Goal: Find specific page/section: Find specific page/section

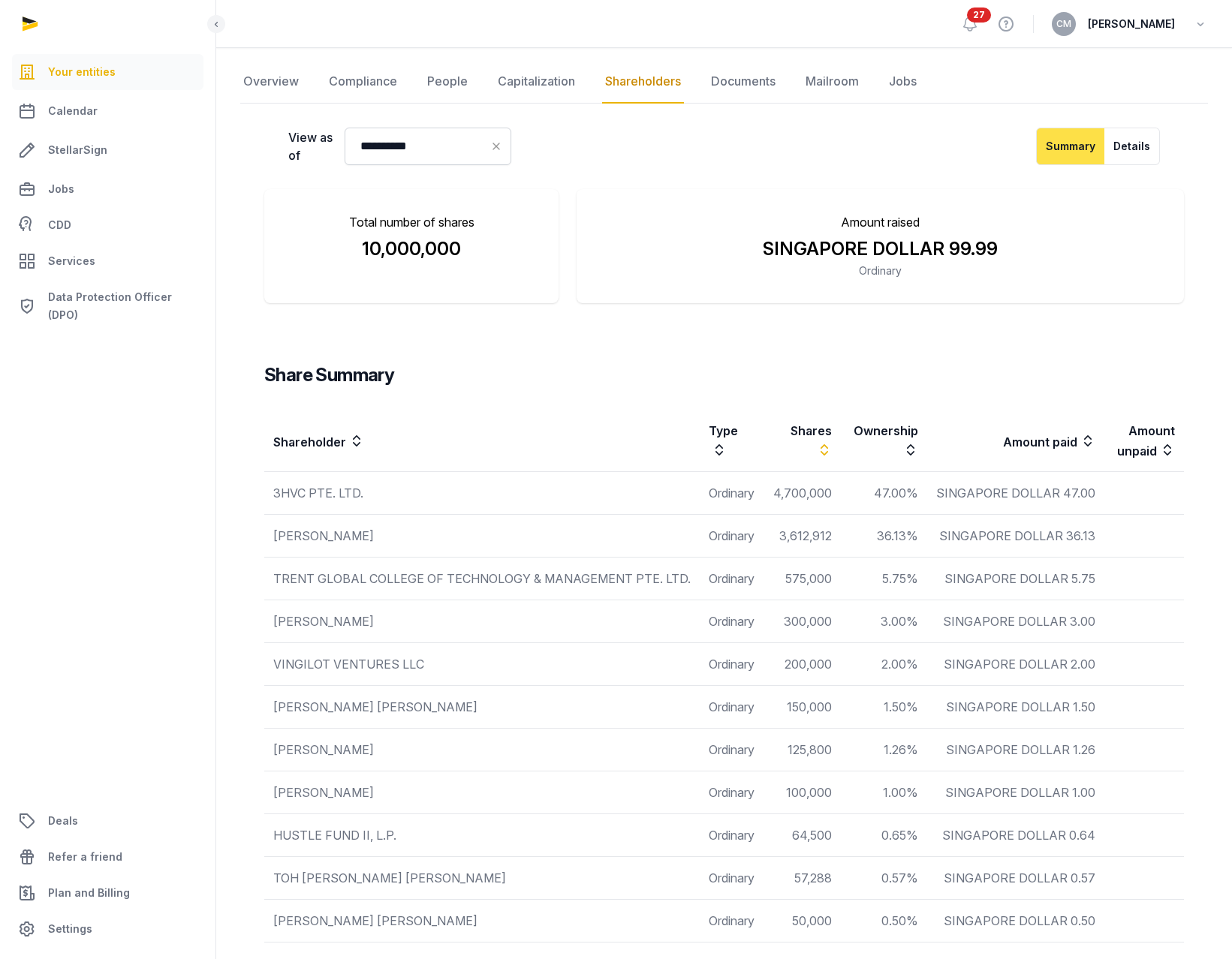
click at [124, 69] on link "Your entities" at bounding box center [107, 72] width 191 height 36
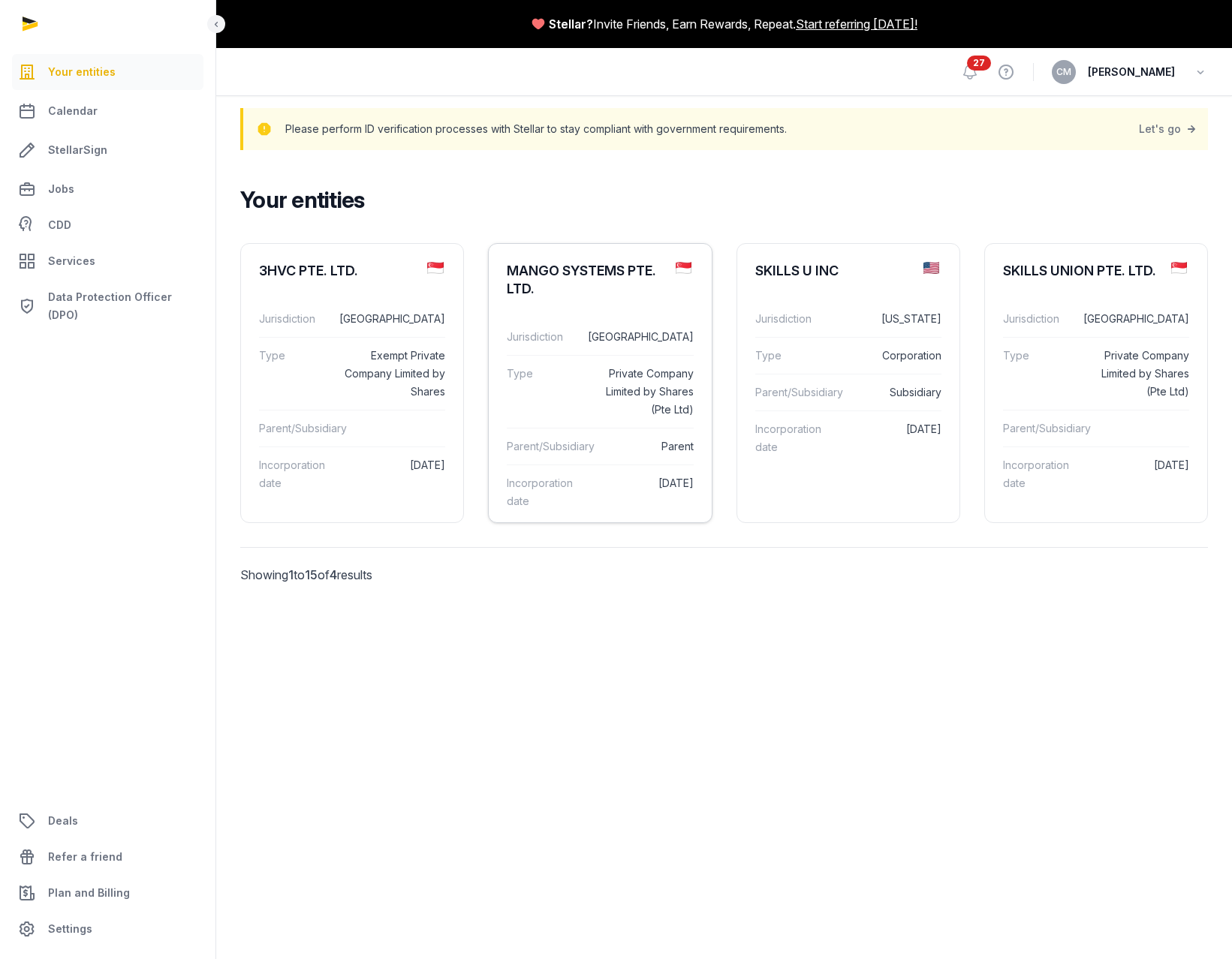
click at [551, 352] on div "Jurisdiction Singapore" at bounding box center [599, 337] width 187 height 36
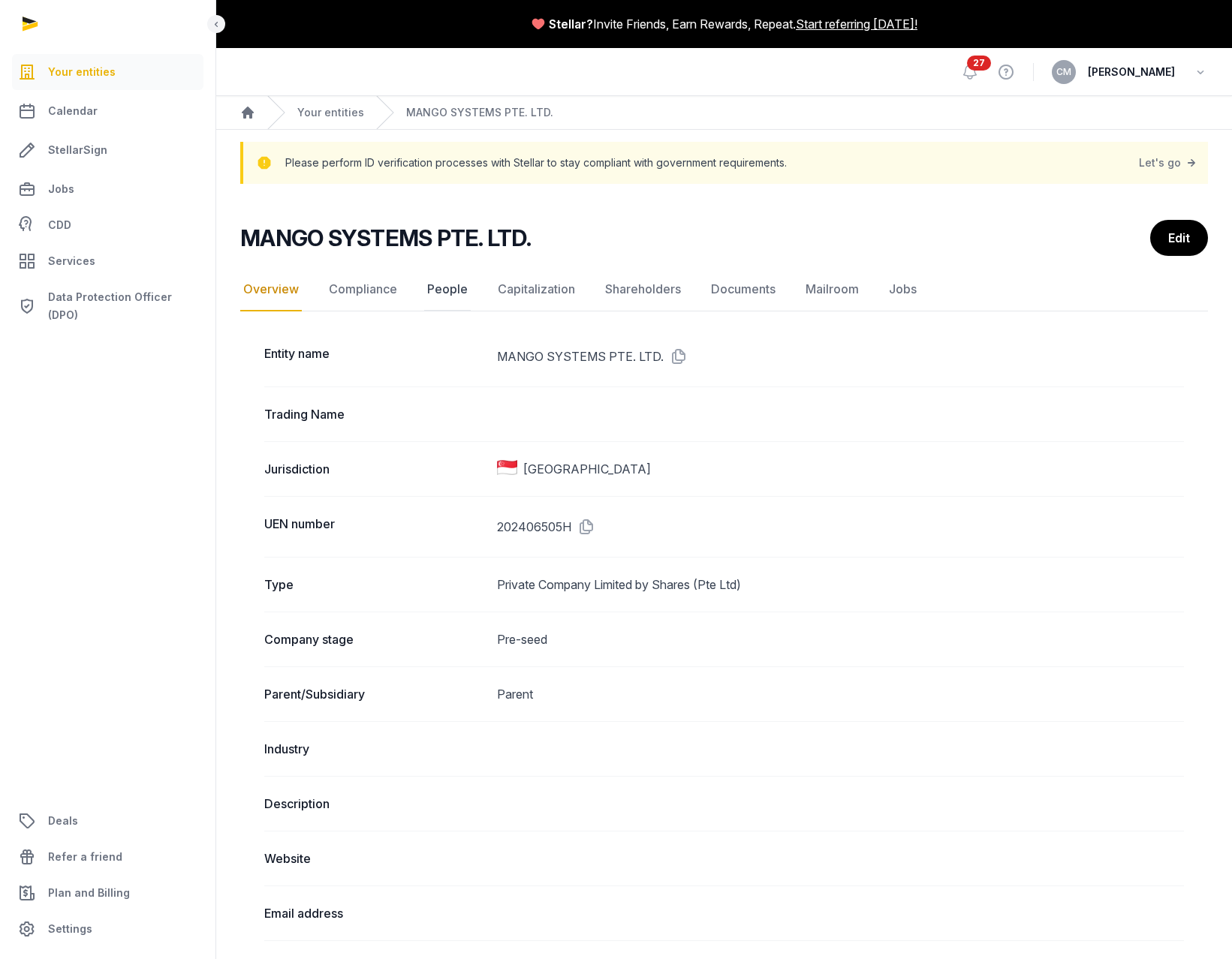
click at [451, 284] on link "People" at bounding box center [448, 289] width 47 height 43
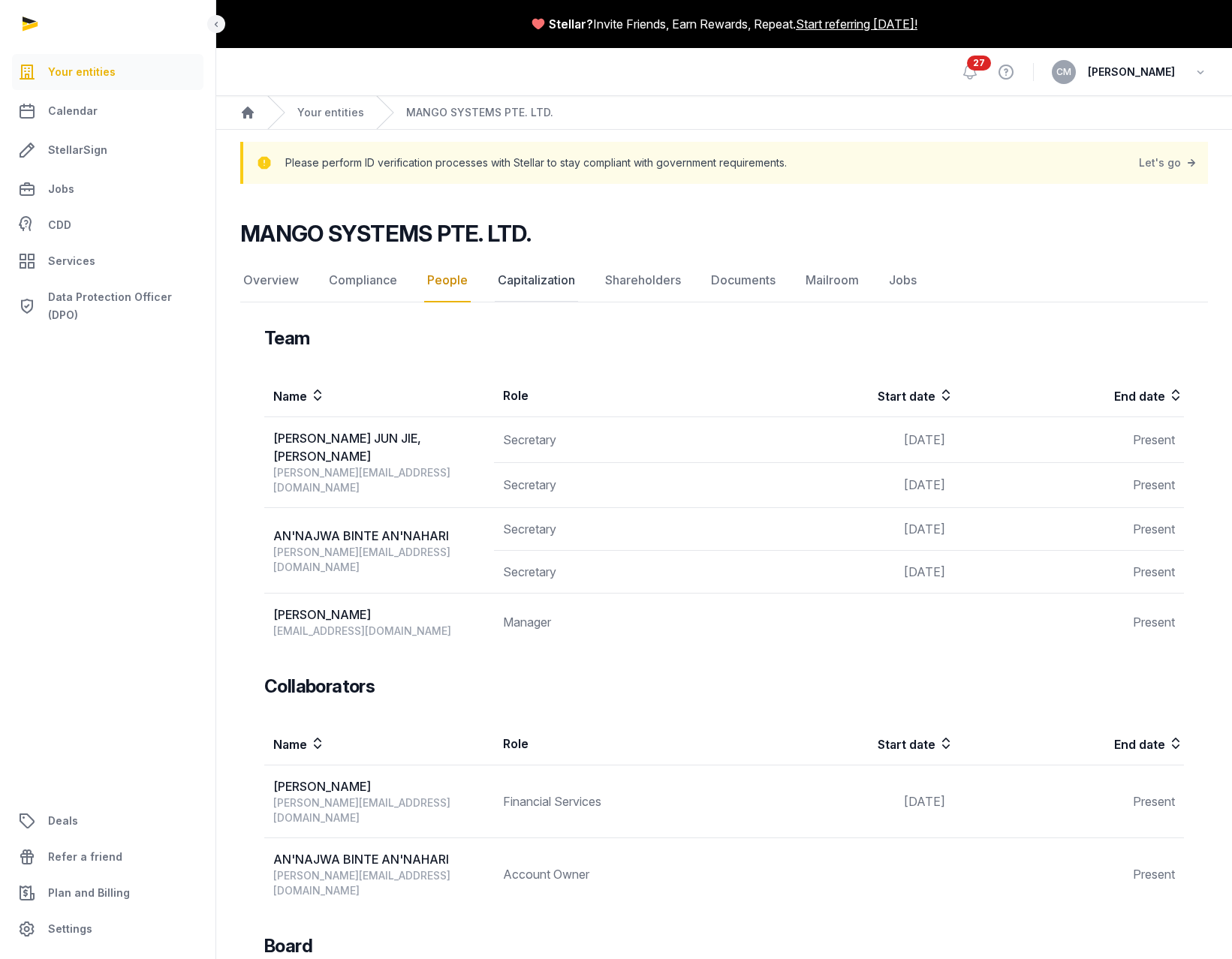
click at [528, 281] on link "Capitalization" at bounding box center [536, 280] width 83 height 43
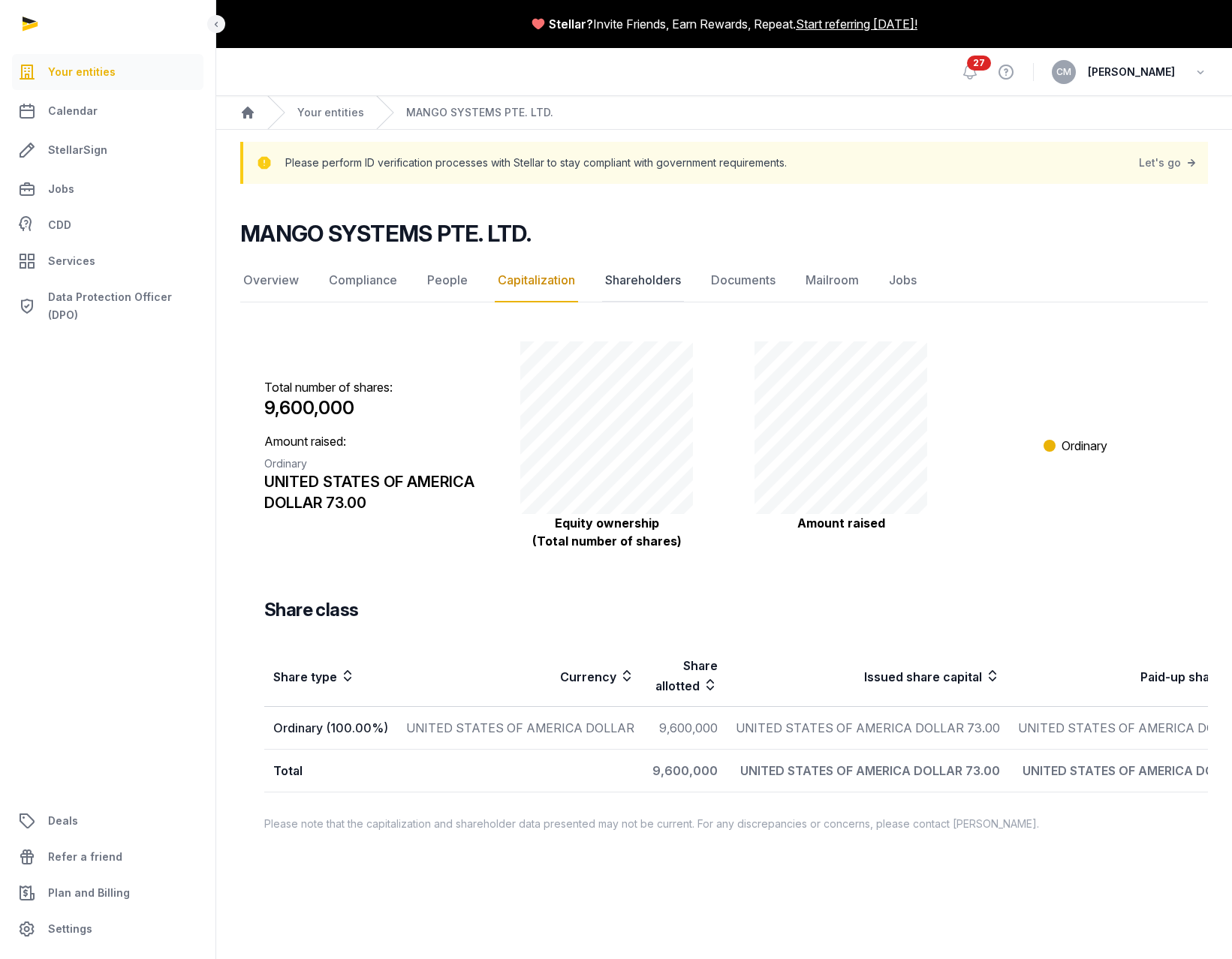
click at [631, 286] on link "Shareholders" at bounding box center [643, 280] width 82 height 43
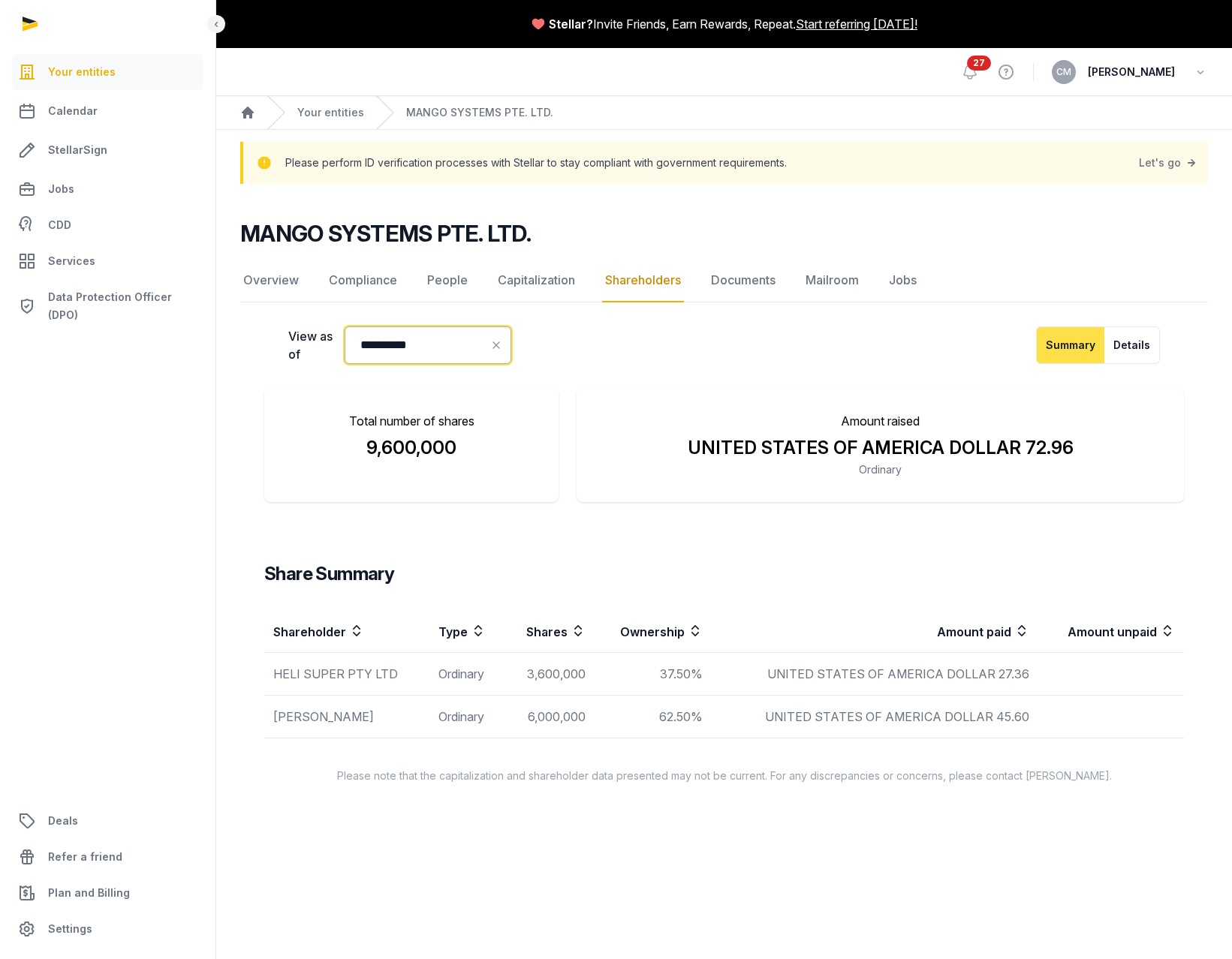
click at [446, 342] on input "**********" at bounding box center [427, 345] width 167 height 38
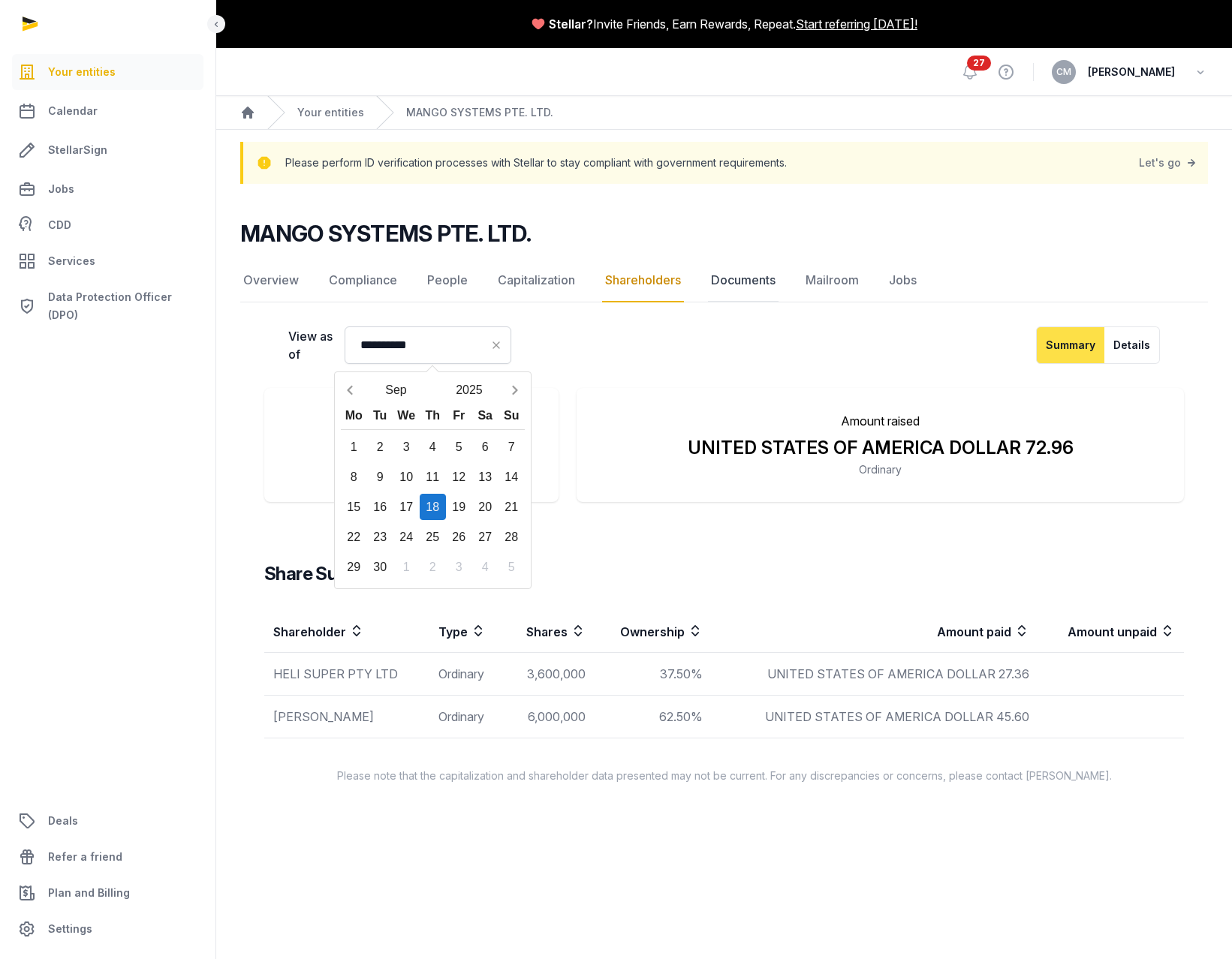
click at [744, 279] on link "Documents" at bounding box center [743, 280] width 70 height 43
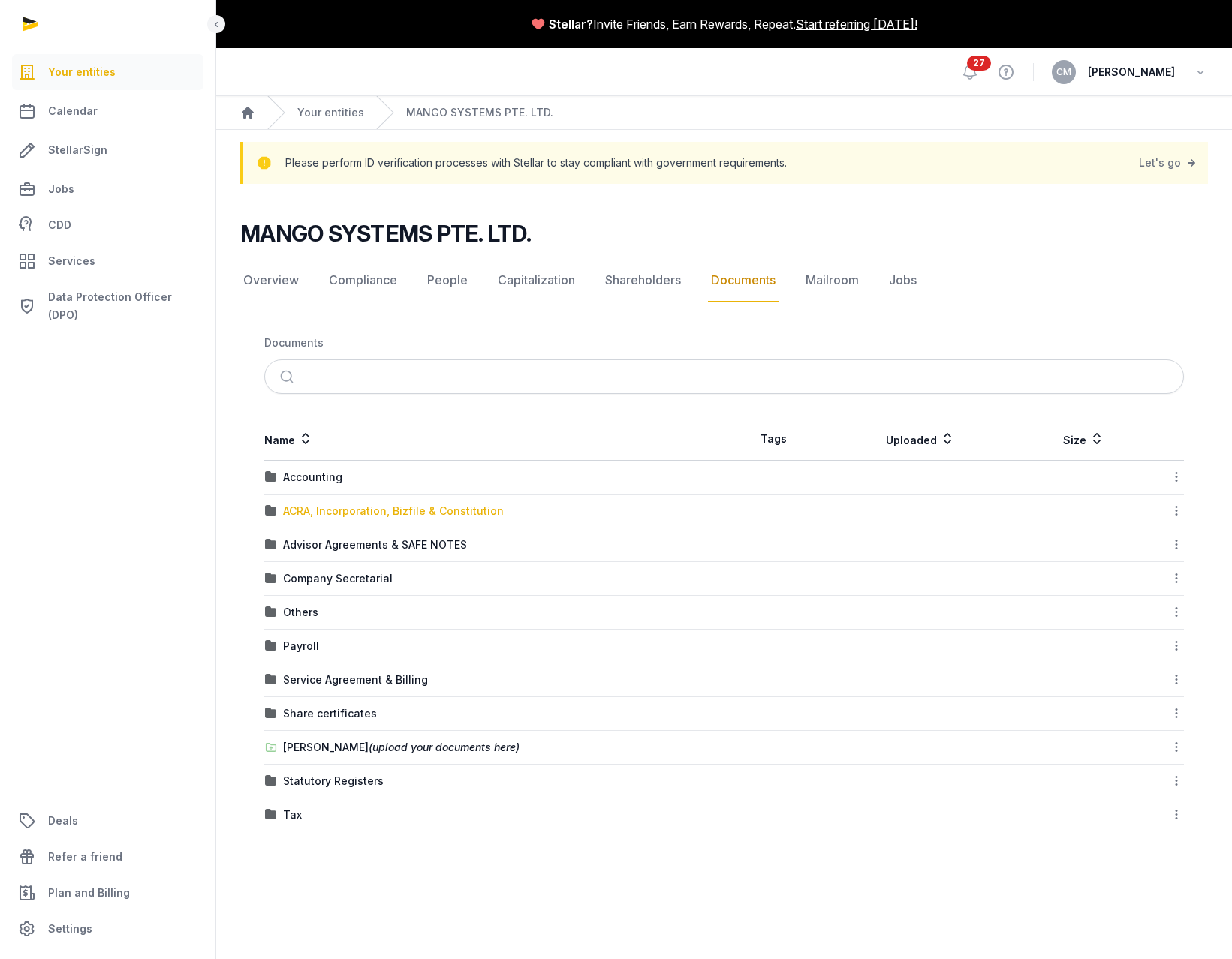
click at [307, 504] on div "ACRA, Incorporation, Bizfile & Constitution" at bounding box center [393, 511] width 221 height 15
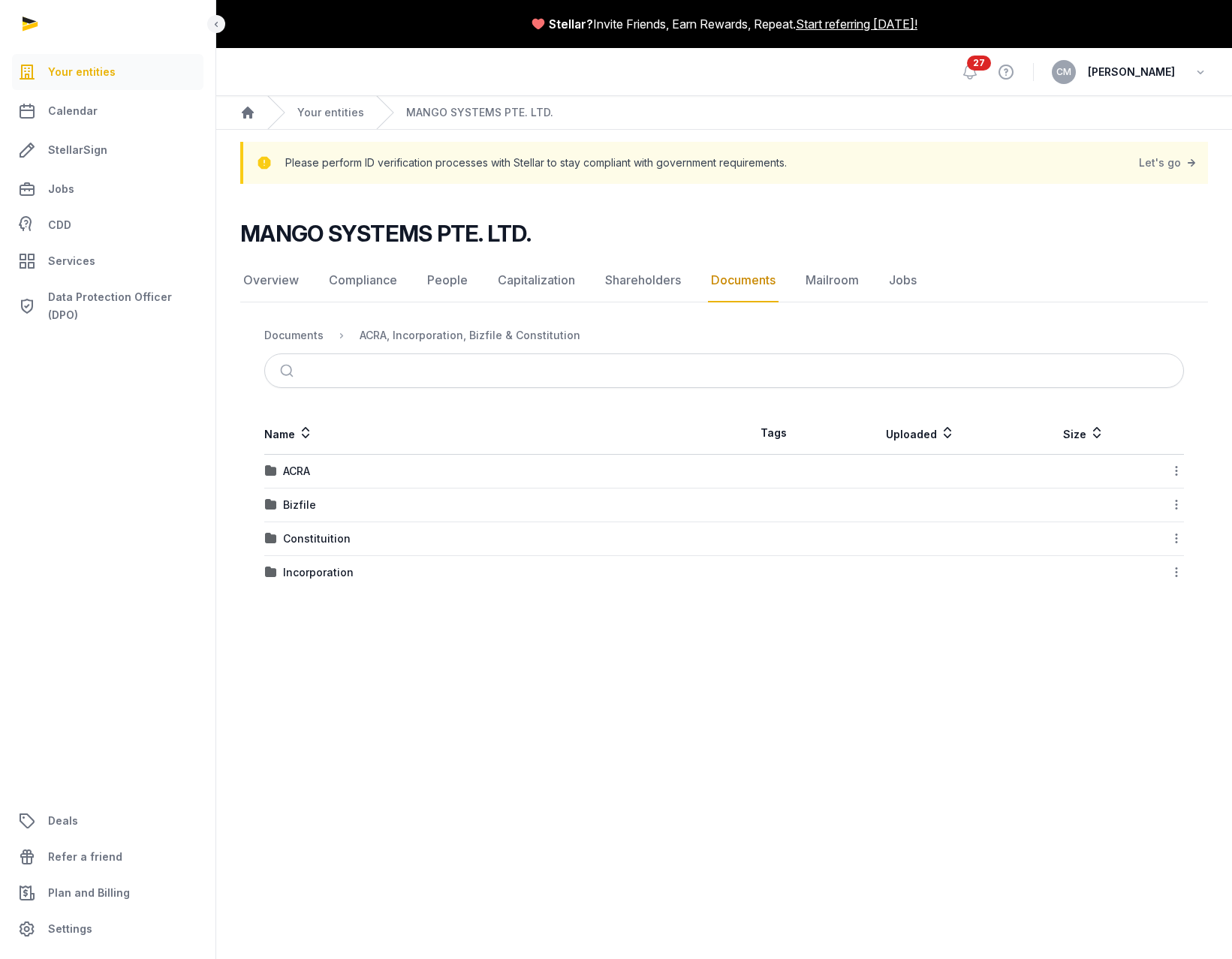
click at [298, 480] on td "ACRA" at bounding box center [494, 471] width 461 height 33
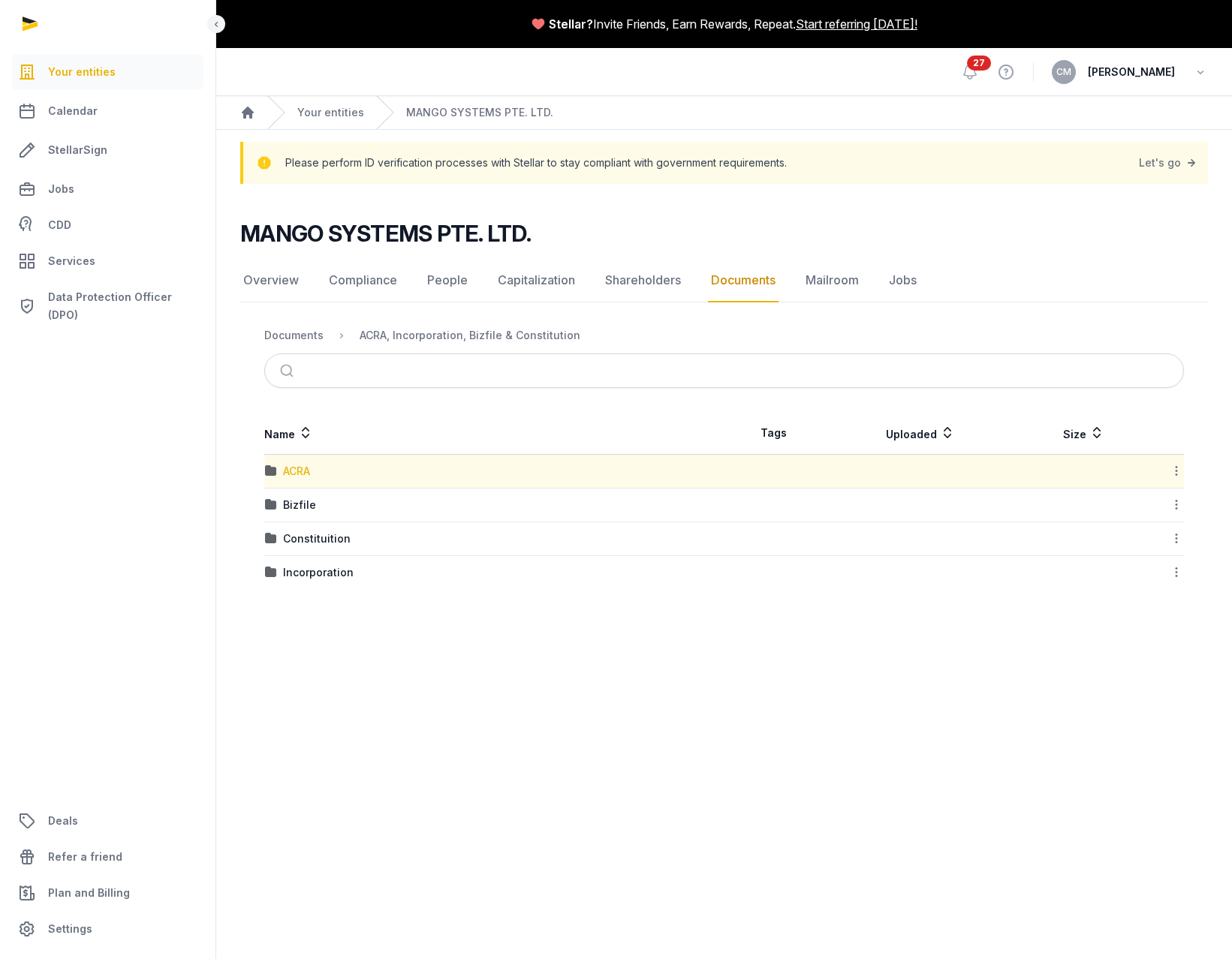
click at [295, 470] on div "ACRA" at bounding box center [297, 471] width 27 height 15
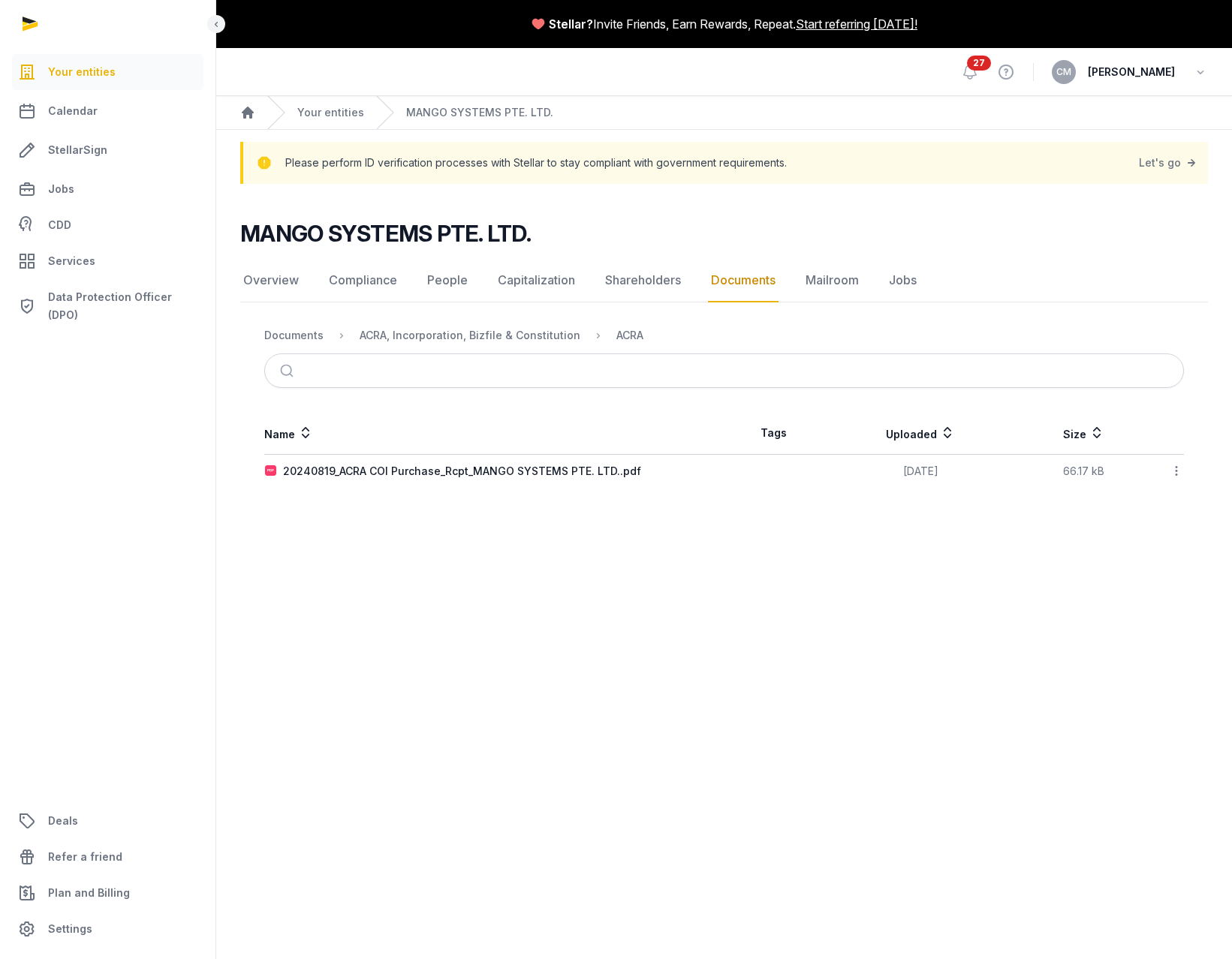
click at [761, 278] on link "Documents" at bounding box center [743, 280] width 70 height 43
click at [288, 335] on div "Documents" at bounding box center [294, 335] width 59 height 15
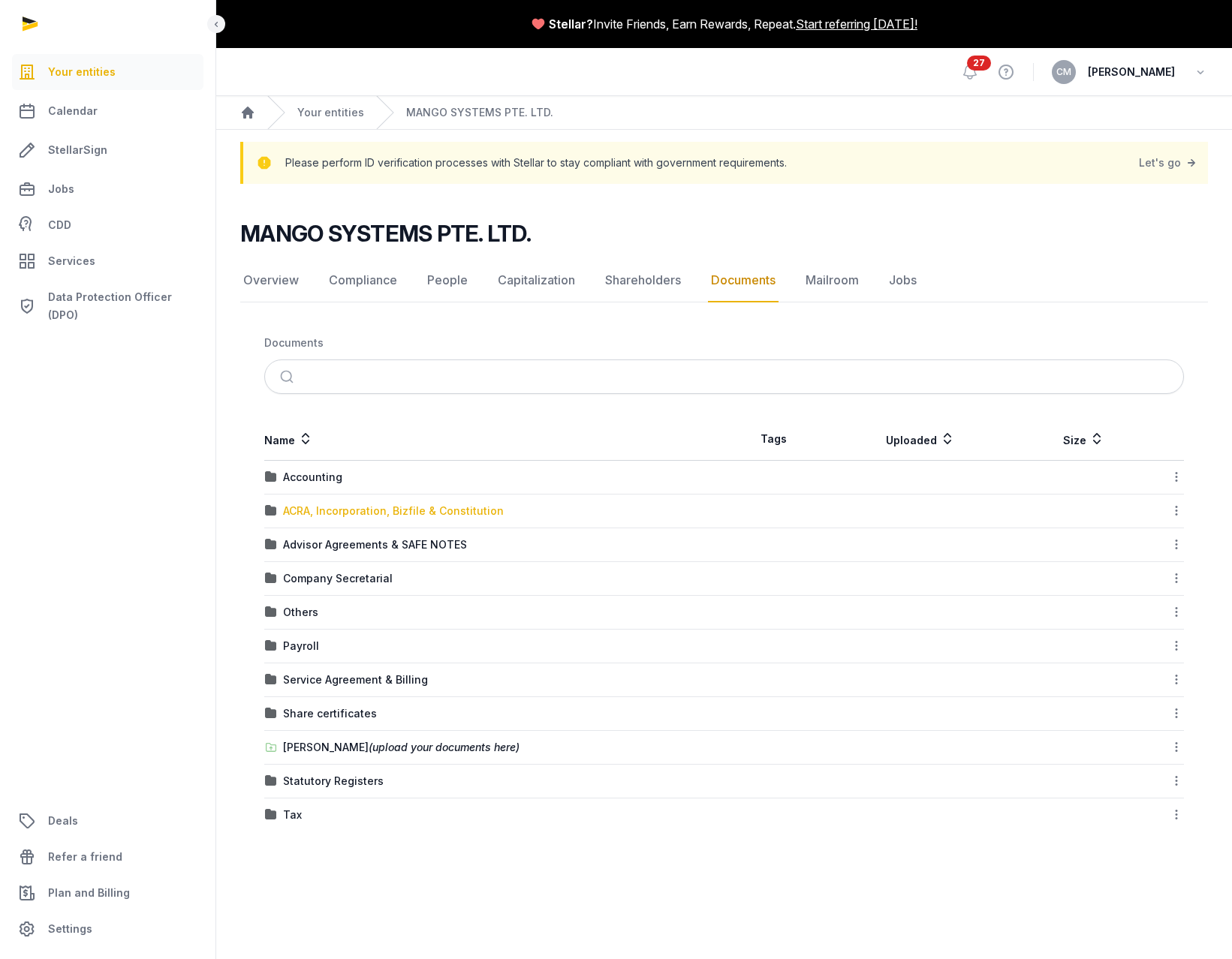
click at [380, 514] on div "ACRA, Incorporation, Bizfile & Constitution" at bounding box center [393, 511] width 221 height 15
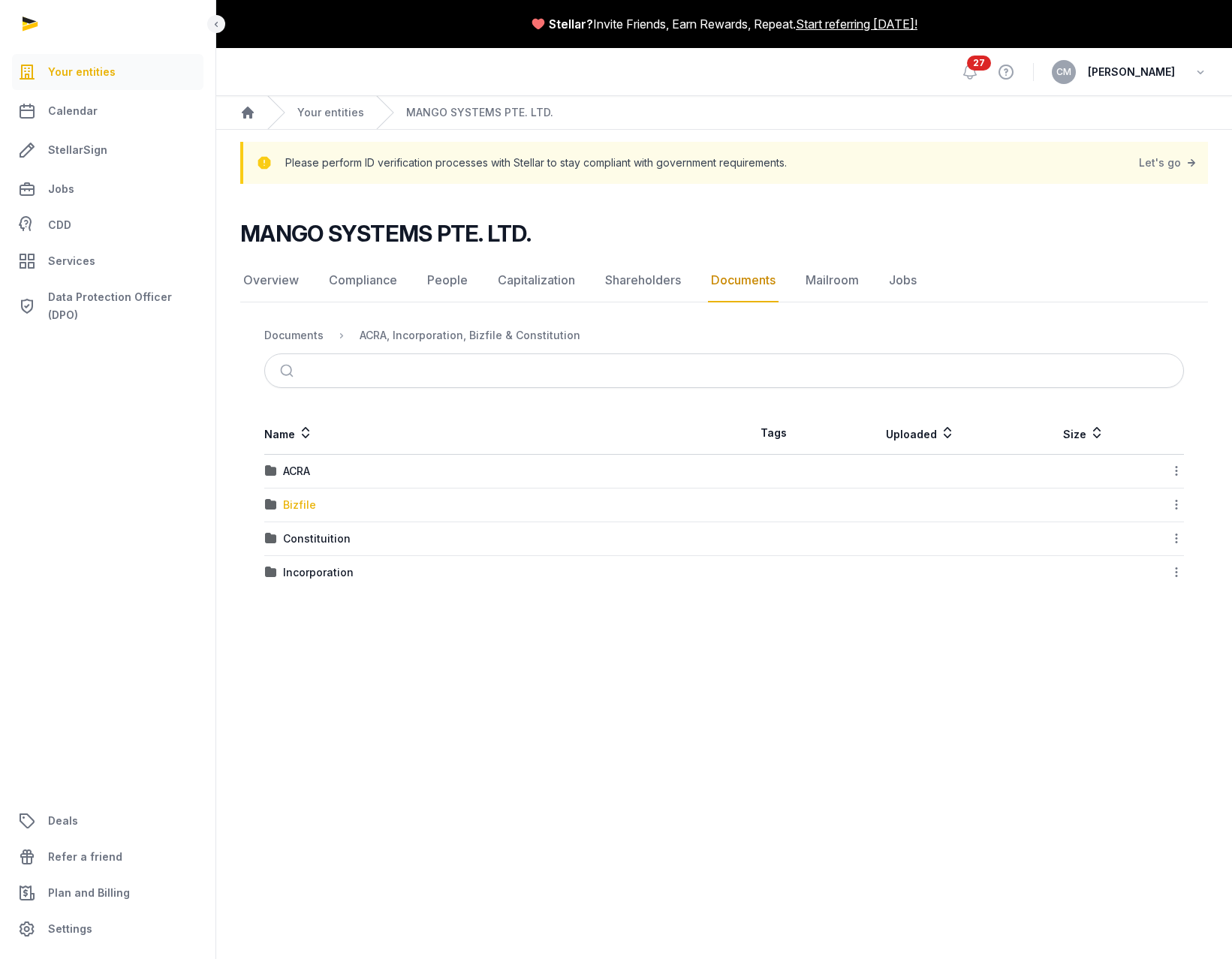
click at [302, 506] on div "Bizfile" at bounding box center [299, 505] width 33 height 15
click at [300, 506] on div "2025" at bounding box center [296, 505] width 26 height 15
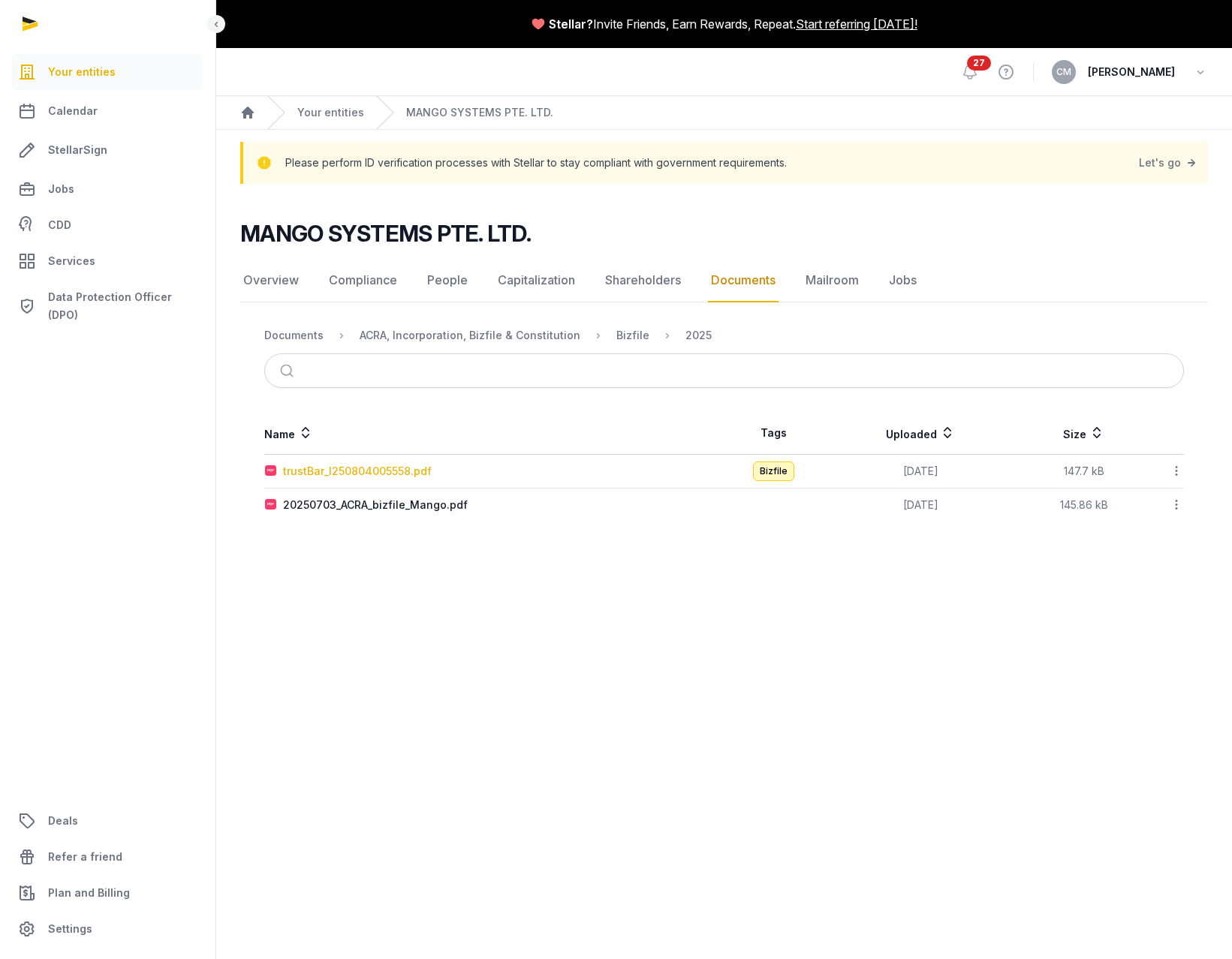
click at [385, 472] on div "trustBar_I250804005558.pdf" at bounding box center [357, 471] width 149 height 15
